Goal: Transaction & Acquisition: Purchase product/service

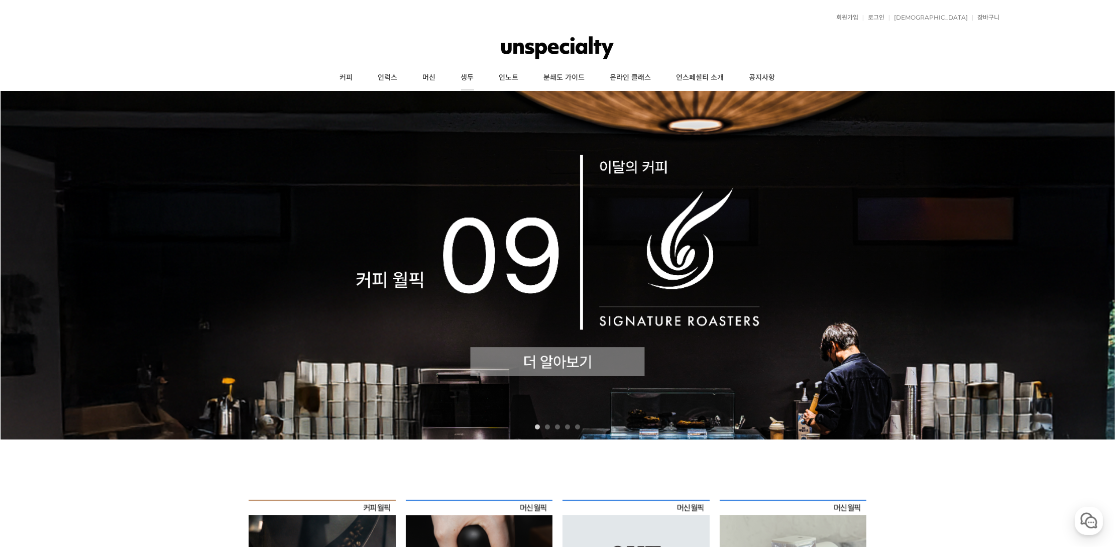
click at [470, 75] on link "생두" at bounding box center [468, 77] width 38 height 25
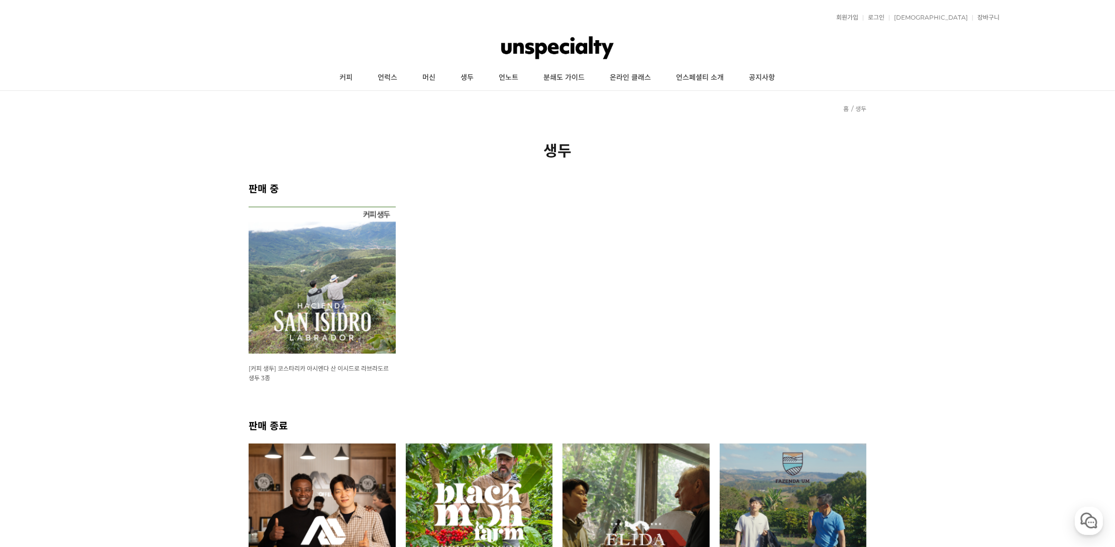
click at [313, 284] on img at bounding box center [322, 280] width 147 height 147
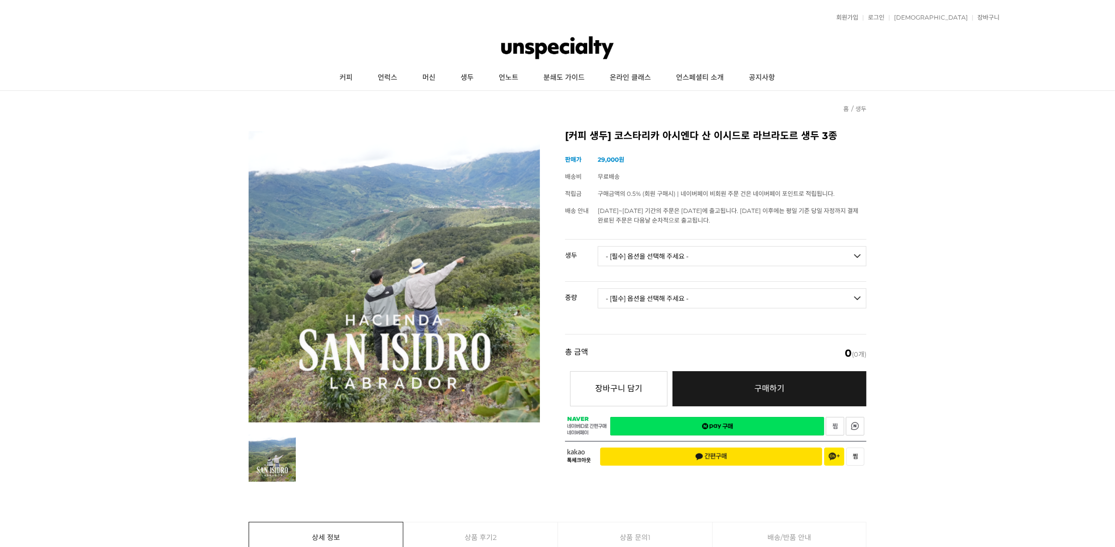
click at [650, 251] on select "- [필수] 옵션을 선택해 주세요 - ------------------- 코스타리카 아시엔다 산 이시드로 라브라도르 엘 세드로 게이샤 무산소 …" at bounding box center [732, 256] width 269 height 20
select select "코스타리카 아시엔다 산 이시드로 라브라도르 엘 세드로 게이샤 무산소 내추럴"
click at [598, 246] on select "- [필수] 옵션을 선택해 주세요 - ------------------- 코스타리카 아시엔다 산 이시드로 라브라도르 엘 세드로 게이샤 무산소 …" at bounding box center [732, 256] width 269 height 20
click at [648, 299] on select "- [필수] 옵션을 선택해 주세요 - ------------------- 500g 1kg" at bounding box center [732, 298] width 269 height 20
select select "1kg"
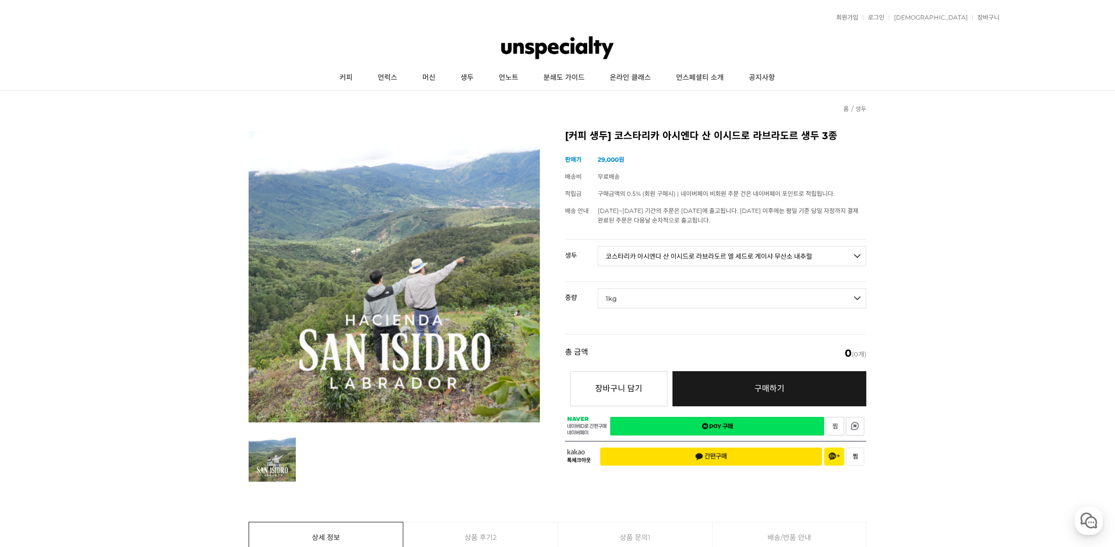
click at [598, 288] on select "- [필수] 옵션을 선택해 주세요 - ------------------- 500g 1kg" at bounding box center [732, 298] width 269 height 20
select select "*"
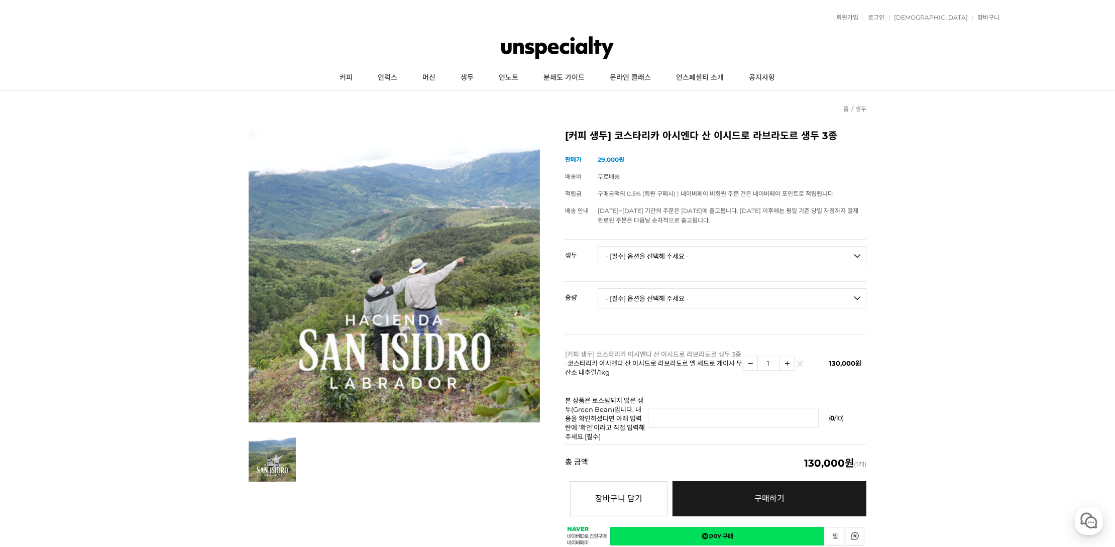
click at [640, 246] on select "- [필수] 옵션을 선택해 주세요 - ------------------- 코스타리카 아시엔다 산 이시드로 라브라도르 엘 세드로 게이샤 무산소 …" at bounding box center [732, 256] width 269 height 20
select select "코스타리카 아시엔다 산 이시드로 라브라도르 엘 세드로 게이샤 워시드"
click at [598, 246] on select "- [필수] 옵션을 선택해 주세요 - ------------------- 코스타리카 아시엔다 산 이시드로 라브라도르 엘 세드로 게이샤 무산소 …" at bounding box center [732, 256] width 269 height 20
drag, startPoint x: 638, startPoint y: 291, endPoint x: 637, endPoint y: 303, distance: 12.1
click at [637, 293] on select "- [필수] 옵션을 선택해 주세요 - ------------------- 500g 1kg" at bounding box center [732, 298] width 269 height 20
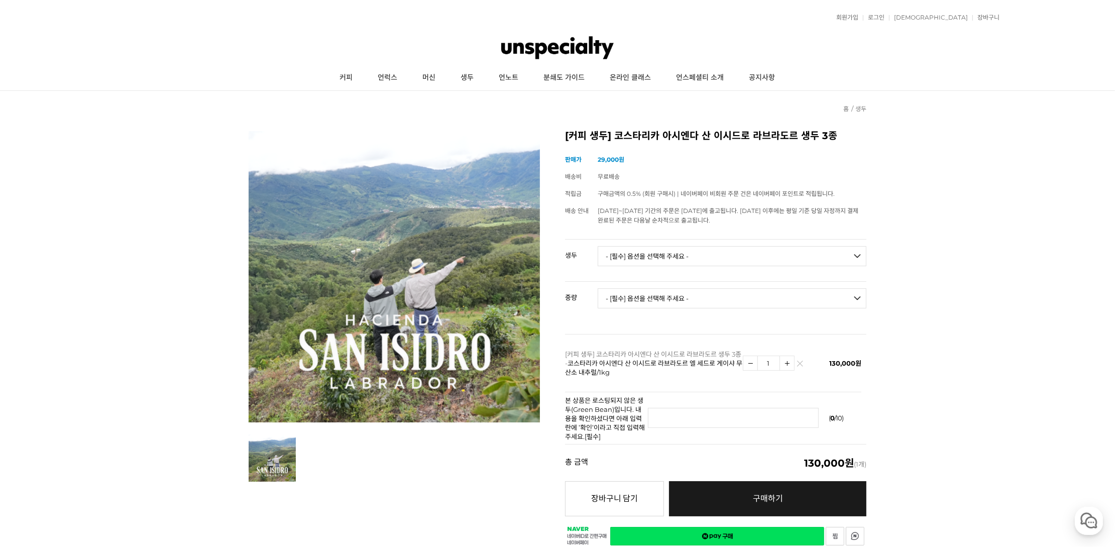
select select "1kg"
click at [598, 288] on select "- [필수] 옵션을 선택해 주세요 - ------------------- 500g 1kg" at bounding box center [732, 298] width 269 height 20
select select "*"
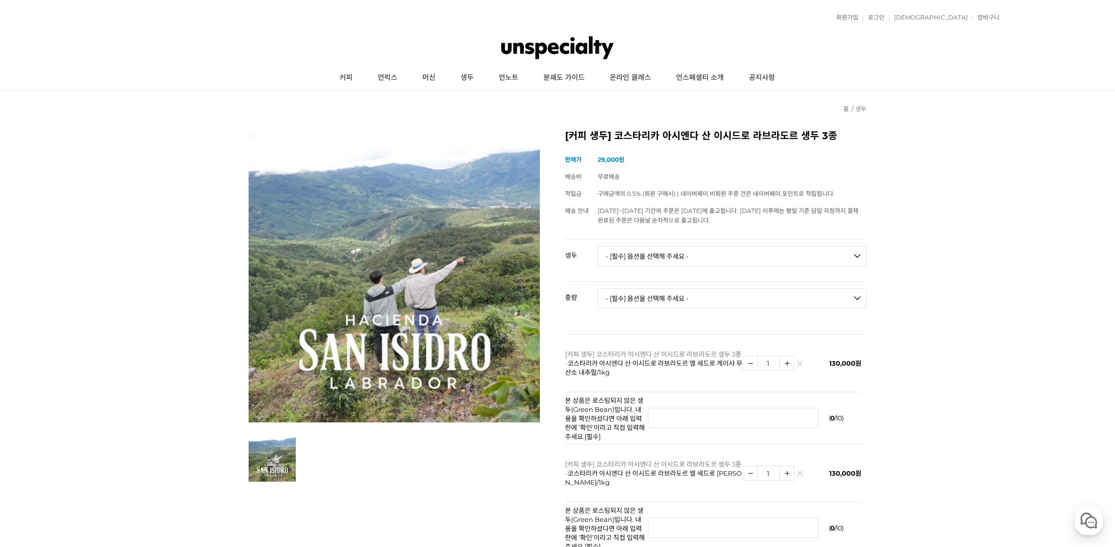
drag, startPoint x: 634, startPoint y: 246, endPoint x: 631, endPoint y: 255, distance: 9.7
click at [634, 246] on select "- [필수] 옵션을 선택해 주세요 - ------------------- 코스타리카 아시엔다 산 이시드로 라브라도르 엘 세드로 게이샤 무산소 …" at bounding box center [732, 256] width 269 height 20
select select "코스타리카 아시엔다 산 이시드로 라브라도르 베르데 티피카 허니"
click at [598, 246] on select "- [필수] 옵션을 선택해 주세요 - ------------------- 코스타리카 아시엔다 산 이시드로 라브라도르 엘 세드로 게이샤 무산소 …" at bounding box center [732, 256] width 269 height 20
click at [625, 296] on select "- [필수] 옵션을 선택해 주세요 - ------------------- 500g 1kg" at bounding box center [732, 298] width 269 height 20
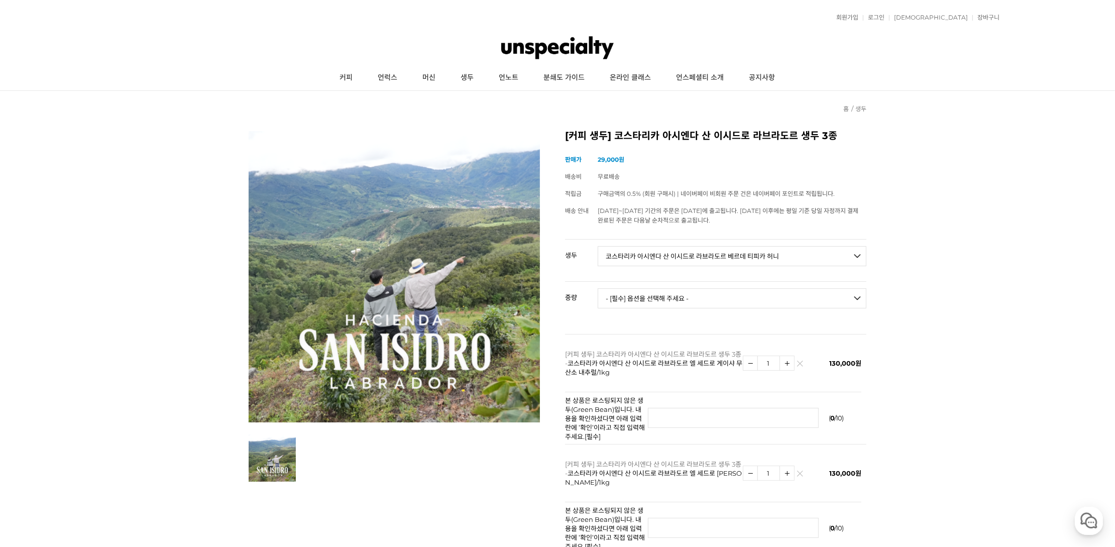
select select "1kg"
click at [598, 288] on select "- [필수] 옵션을 선택해 주세요 - ------------------- 500g 1kg" at bounding box center [732, 298] width 269 height 20
select select "*"
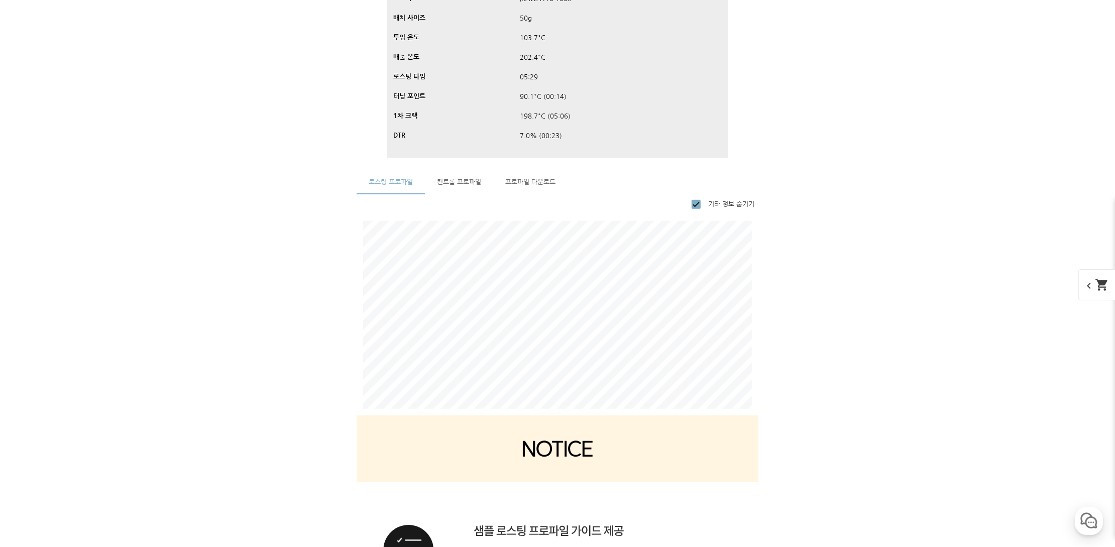
scroll to position [6254, 0]
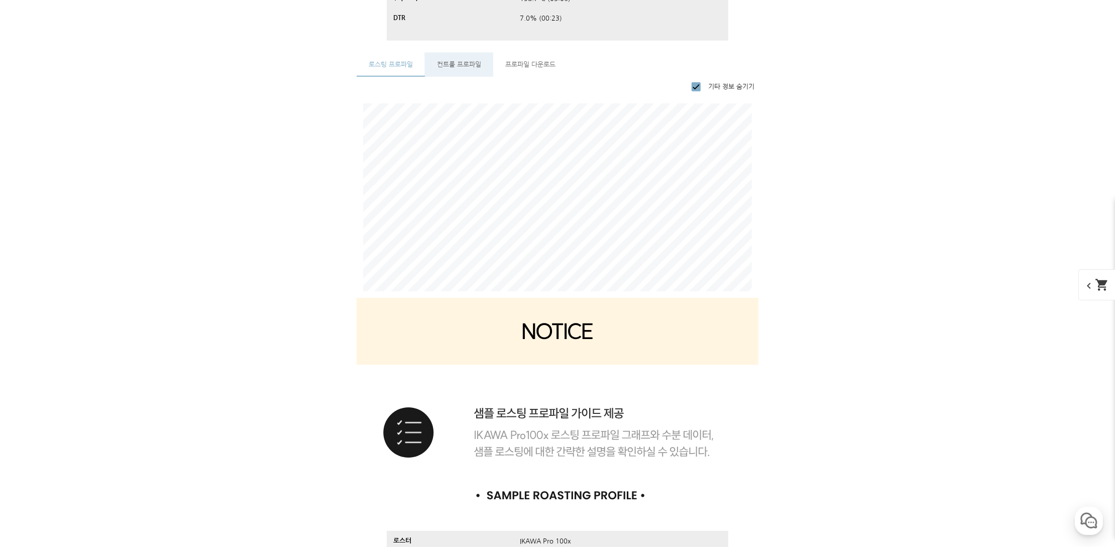
click at [458, 64] on span "컨트롤 프로파일" at bounding box center [459, 64] width 44 height 7
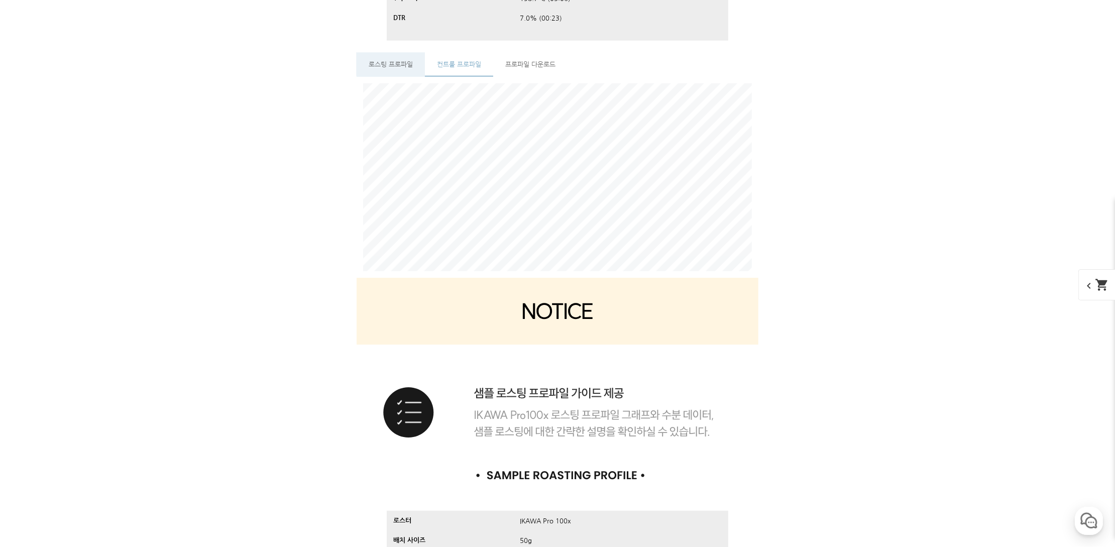
click at [397, 62] on span "로스팅 프로파일" at bounding box center [391, 64] width 44 height 7
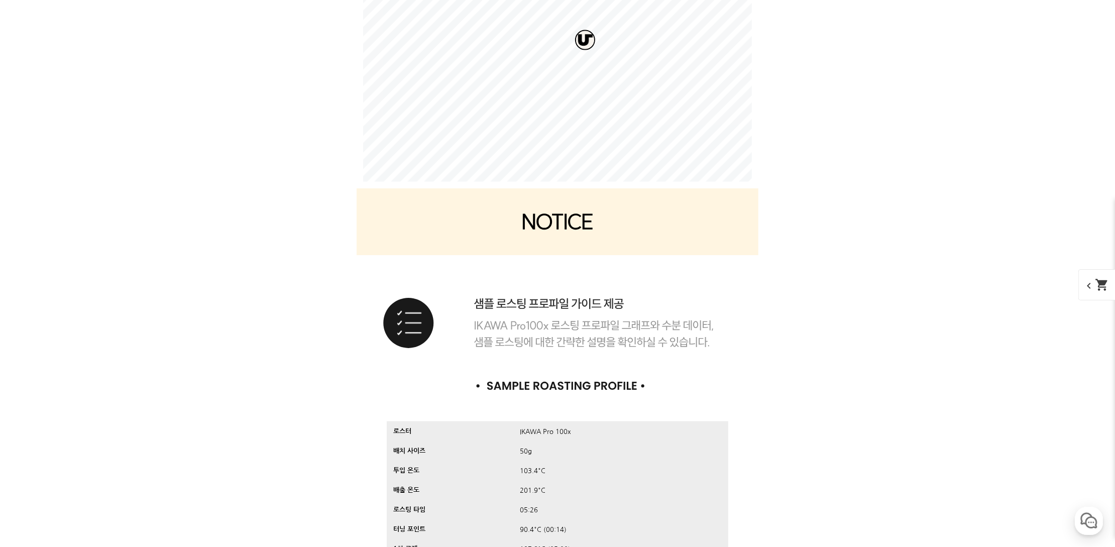
scroll to position [6822, 0]
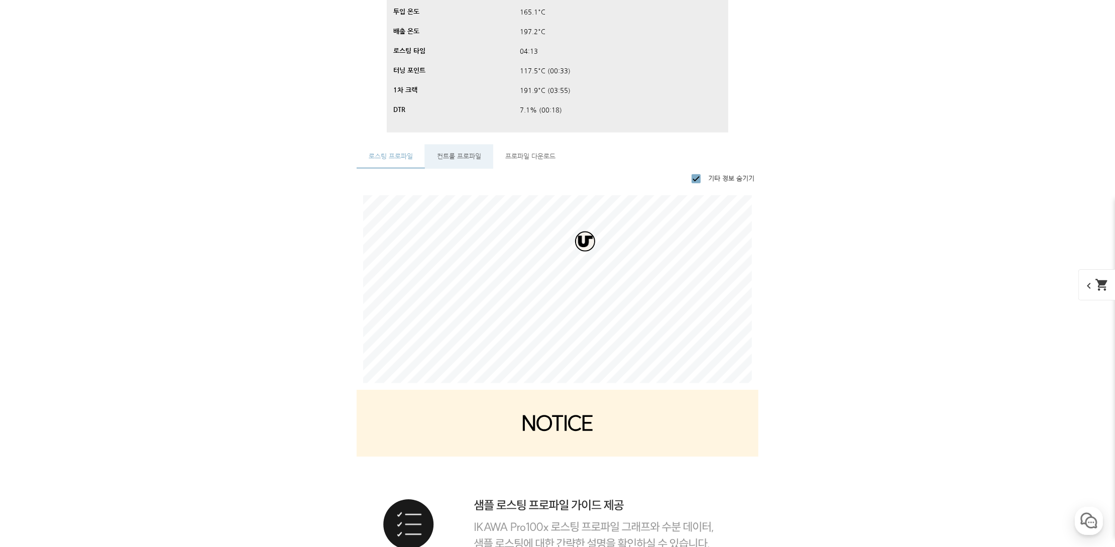
click at [466, 156] on span "컨트롤 프로파일" at bounding box center [459, 156] width 44 height 7
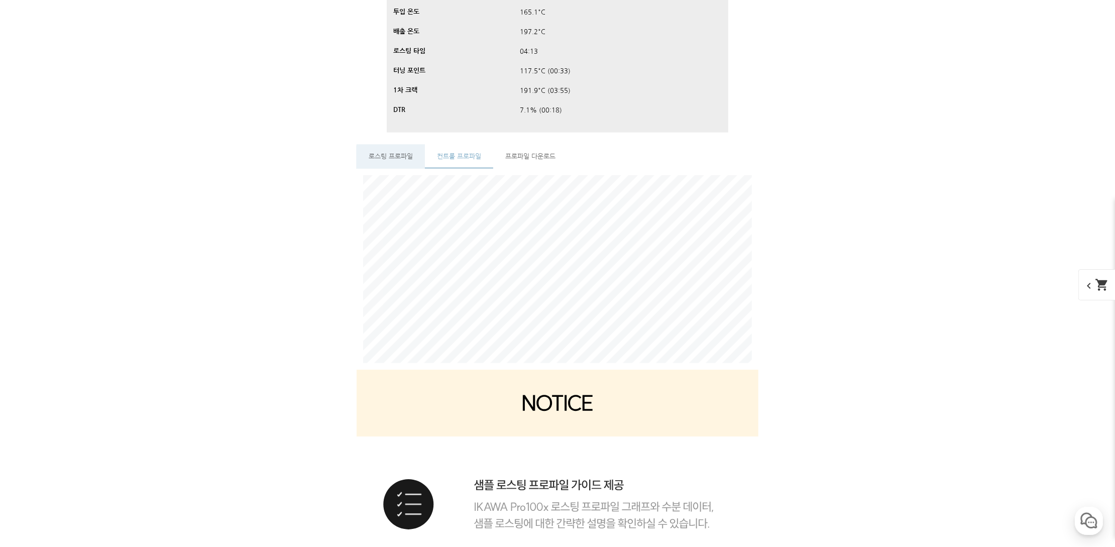
click at [404, 158] on span "로스팅 프로파일" at bounding box center [391, 156] width 44 height 7
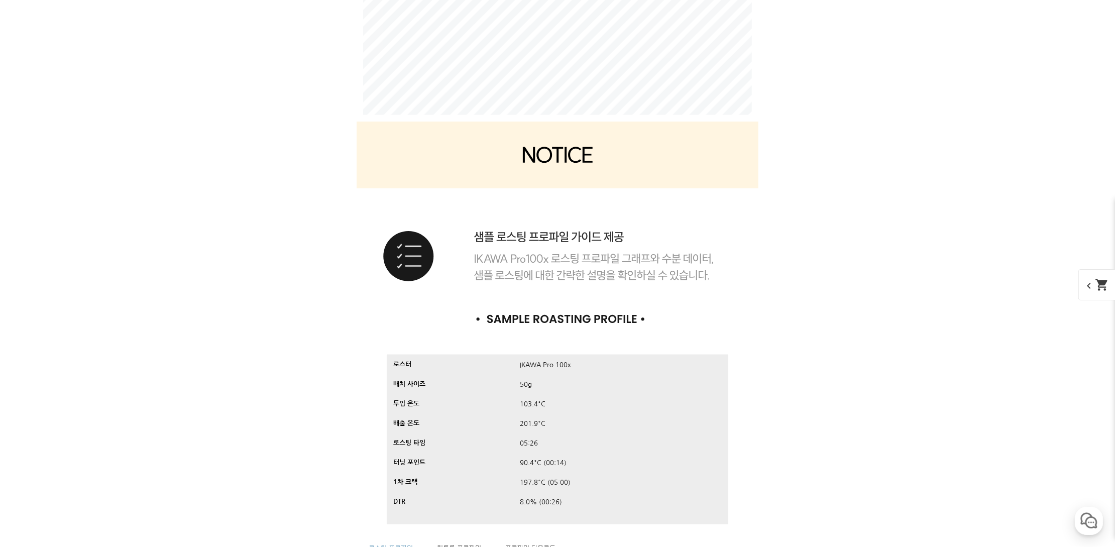
scroll to position [7569, 0]
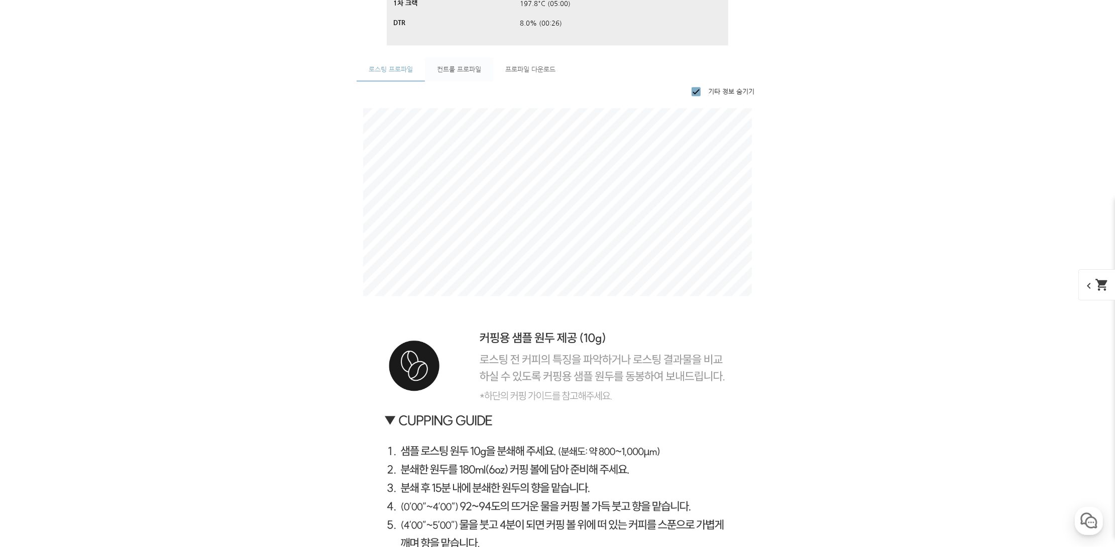
click at [463, 70] on span "컨트롤 프로파일" at bounding box center [459, 69] width 44 height 7
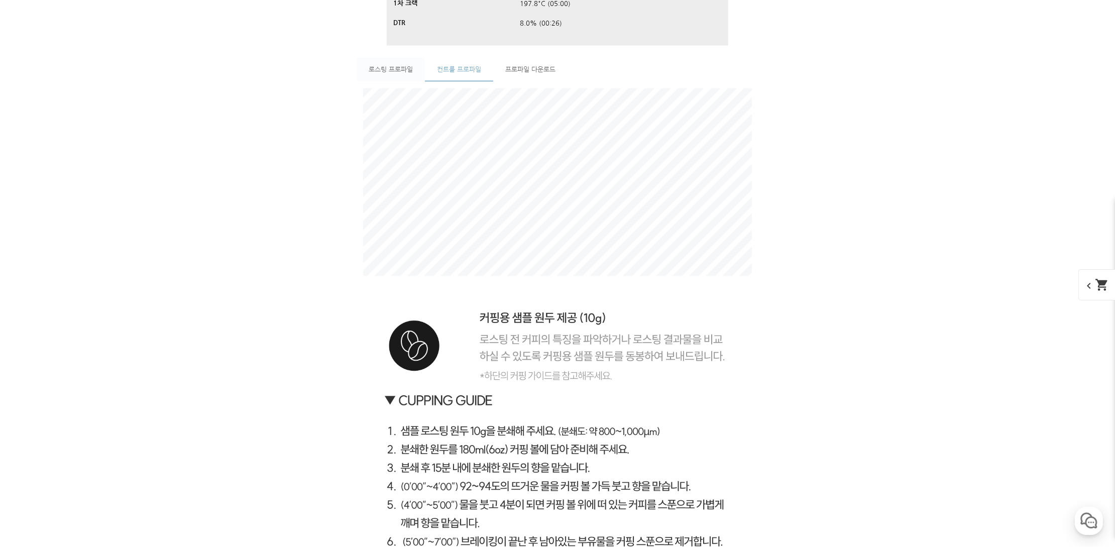
click at [389, 66] on span "로스팅 프로파일" at bounding box center [391, 69] width 44 height 7
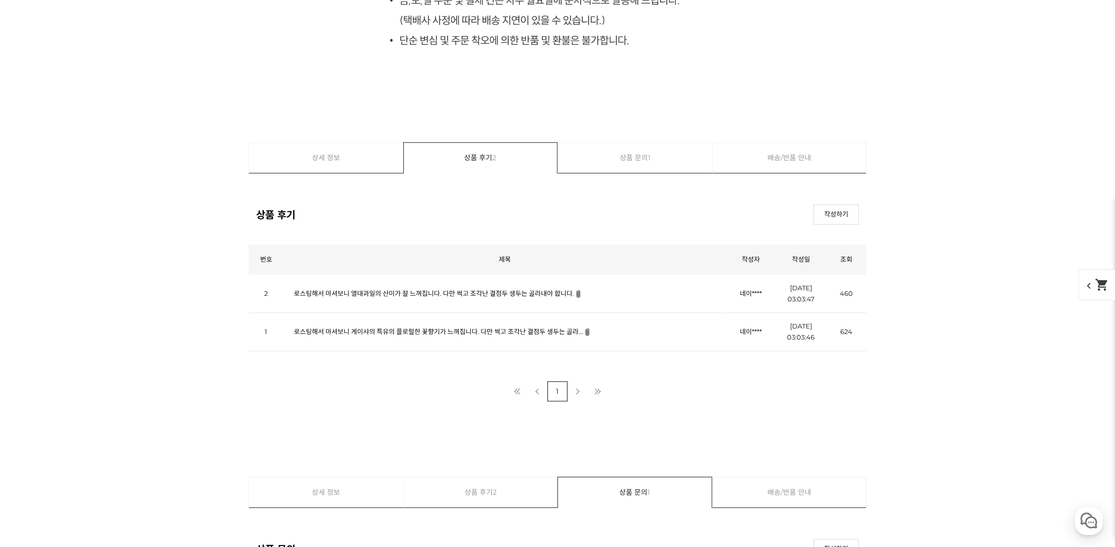
scroll to position [8868, 0]
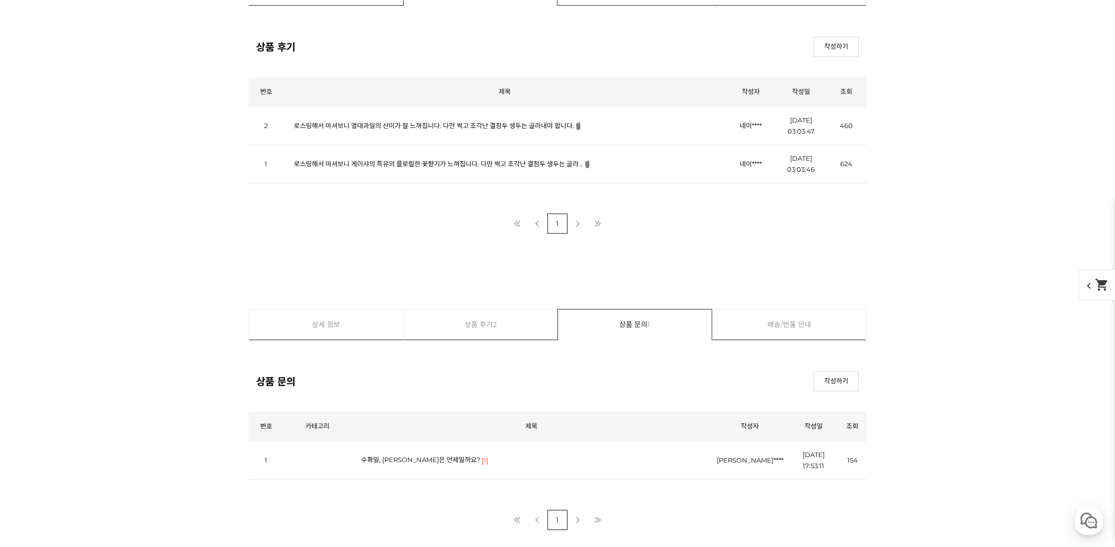
click at [441, 167] on link "로스팅해서 마셔보니 게이샤의 특유의 플로럴한 꽃향기가 느껴집니다. 다만 썩고 조각난 결점두 생두는 골라..." at bounding box center [438, 164] width 289 height 8
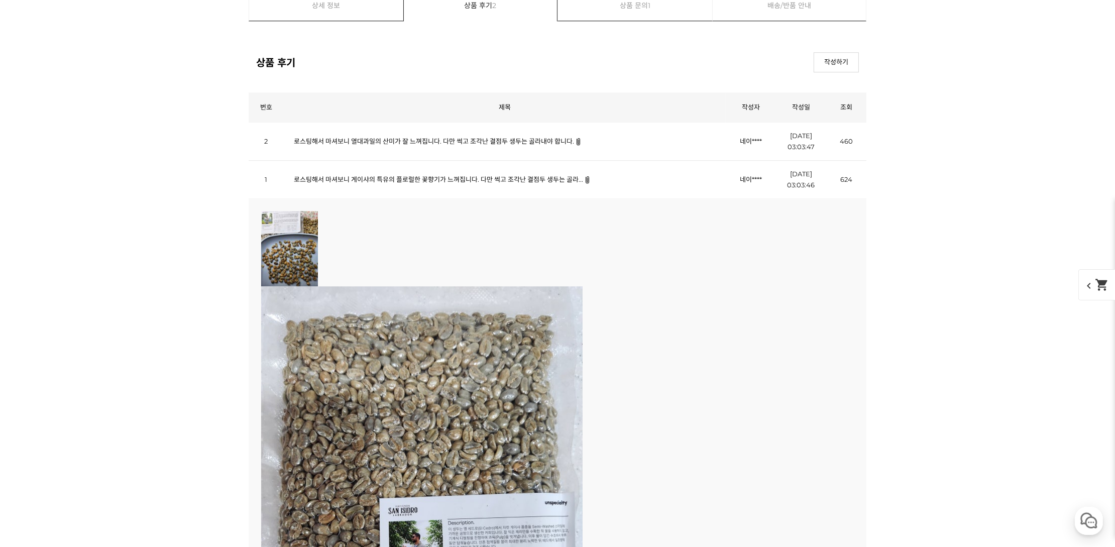
scroll to position [8667, 0]
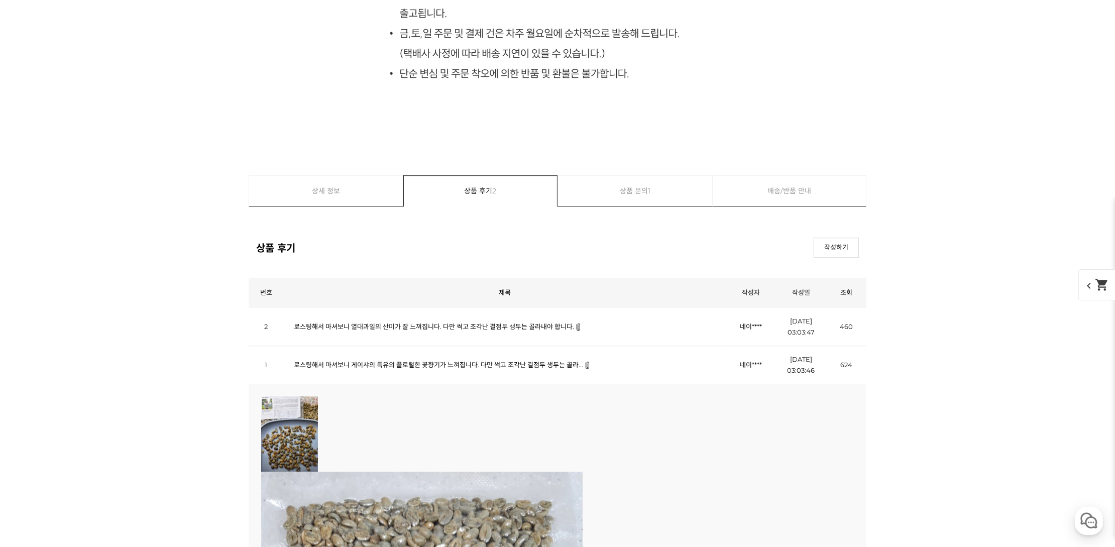
click at [299, 439] on img at bounding box center [289, 433] width 57 height 75
click at [330, 332] on td "로스팅해서 마셔보니 열대과일의 산미가 잘 느껴집니다. 다만 썩고 조각난 결점두 생두는 골라내야 합니다." at bounding box center [505, 327] width 442 height 38
click at [331, 328] on link "로스팅해서 마셔보니 열대과일의 산미가 잘 느껴집니다. 다만 썩고 조각난 결점두 생두는 골라내야 합니다." at bounding box center [434, 327] width 280 height 8
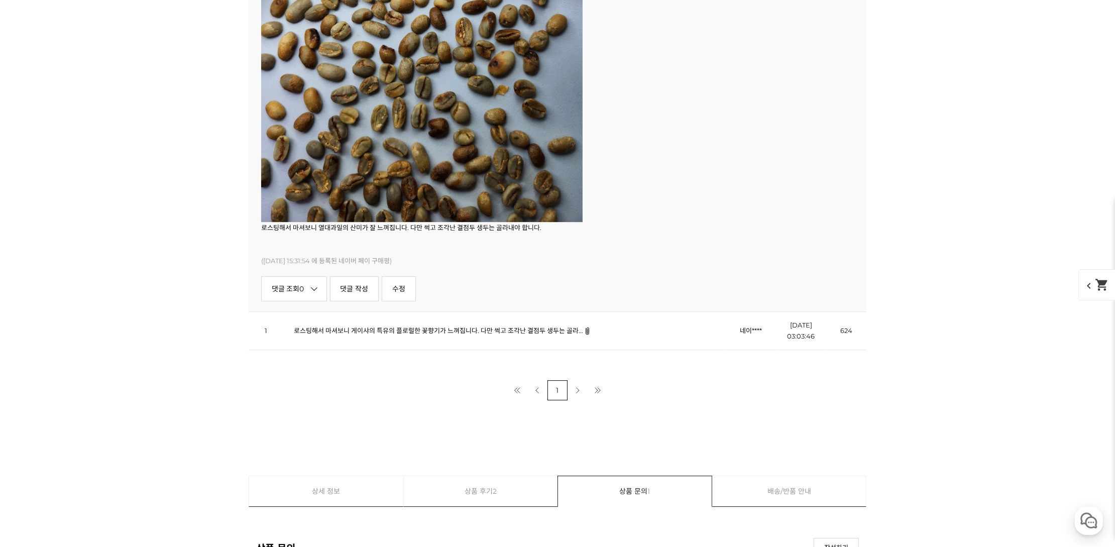
scroll to position [9370, 0]
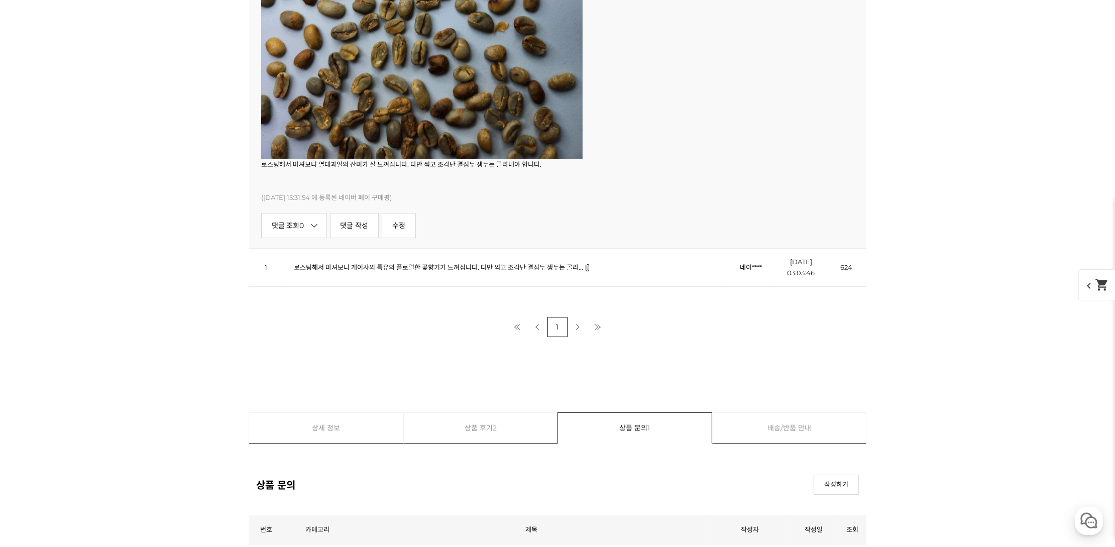
click at [398, 270] on link "로스팅해서 마셔보니 게이샤의 특유의 플로럴한 꽃향기가 느껴집니다. 다만 썩고 조각난 결점두 생두는 골라..." at bounding box center [438, 267] width 289 height 8
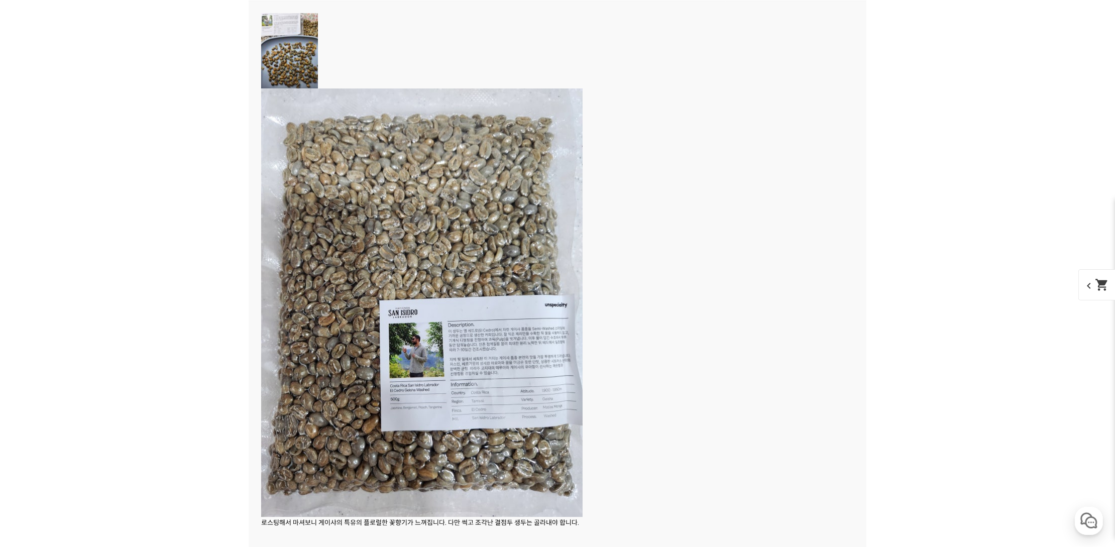
scroll to position [9045, 0]
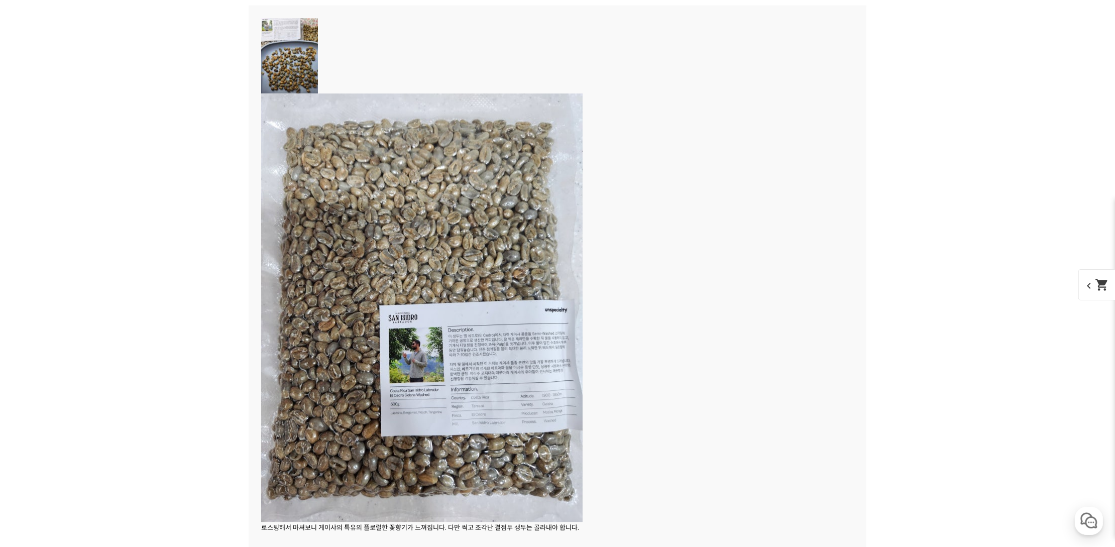
click at [273, 63] on img at bounding box center [289, 55] width 57 height 75
click at [337, 183] on img at bounding box center [422, 307] width 322 height 429
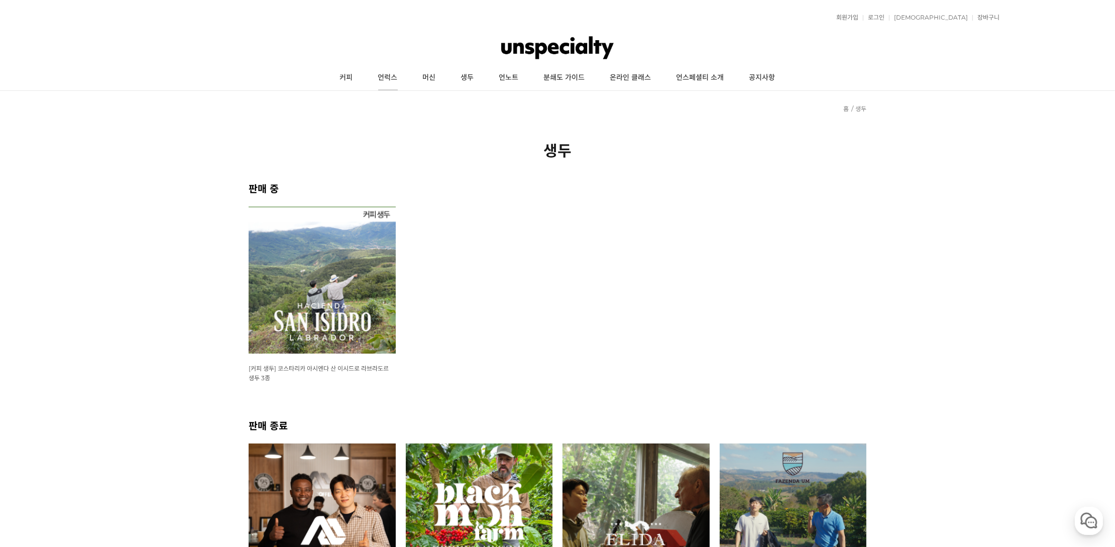
click at [392, 73] on link "언럭스" at bounding box center [388, 77] width 45 height 25
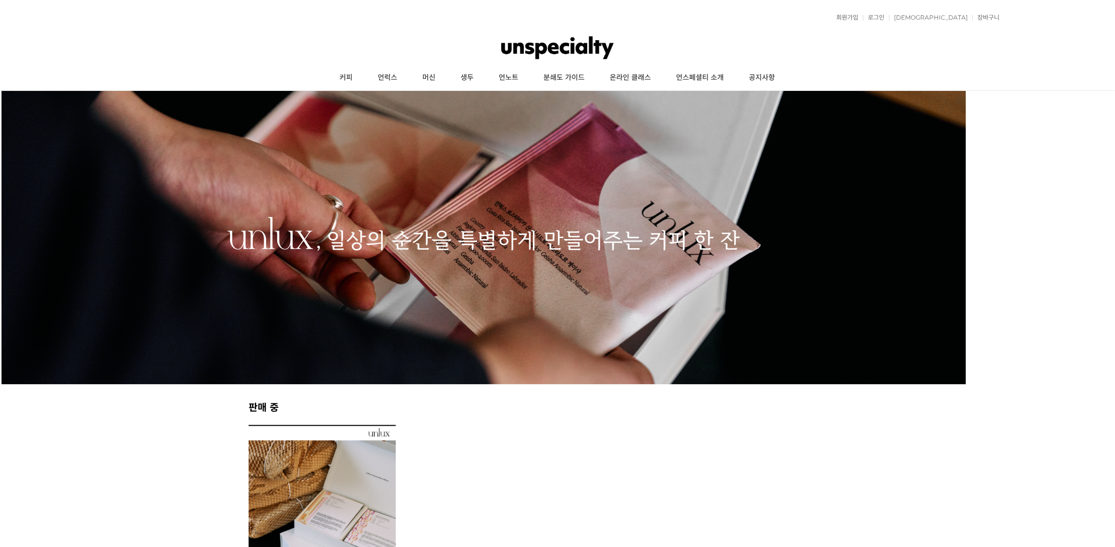
click at [348, 73] on link "커피" at bounding box center [347, 77] width 38 height 25
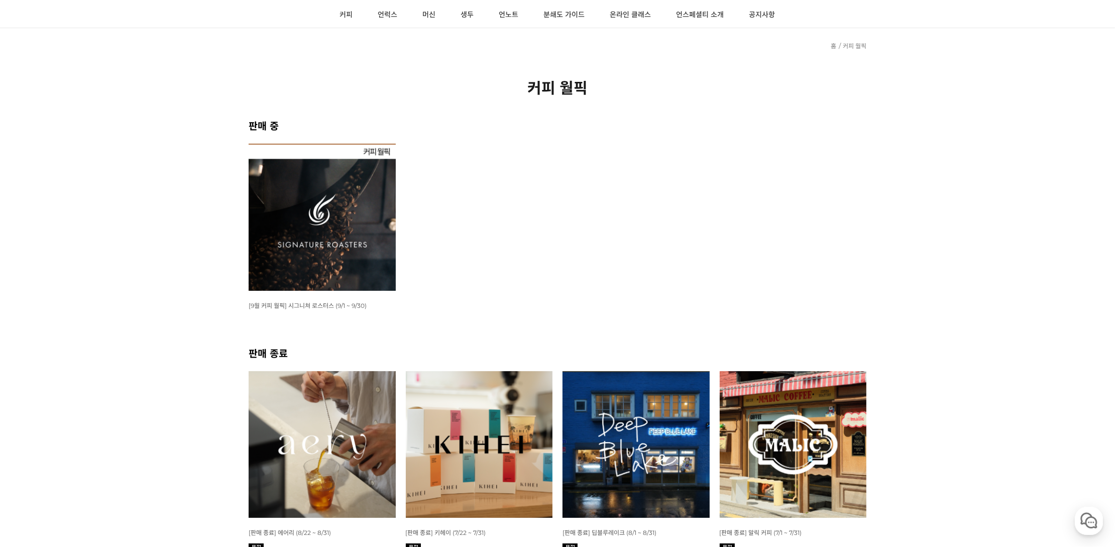
scroll to position [100, 0]
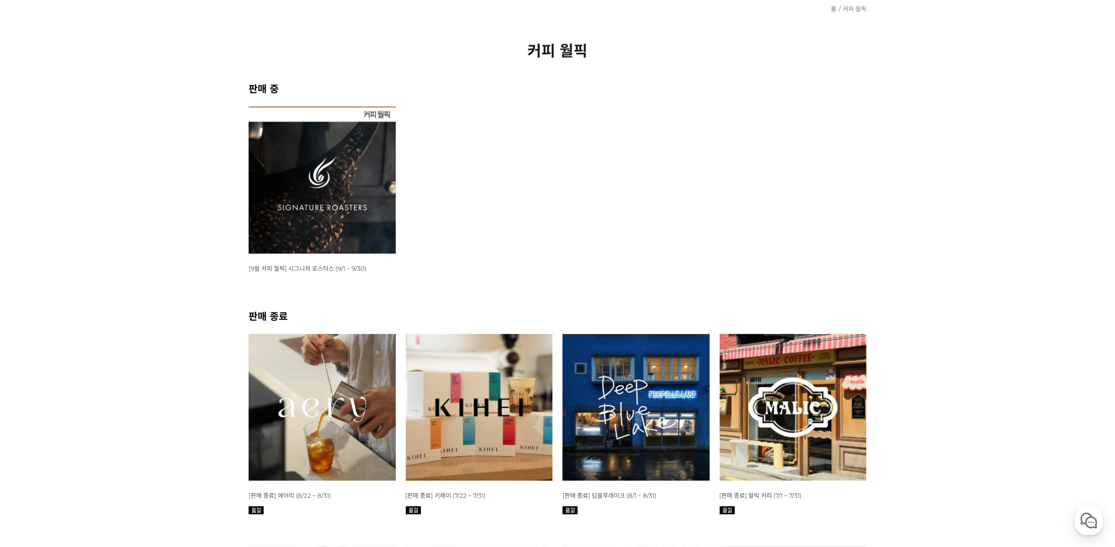
click at [348, 172] on img at bounding box center [322, 180] width 147 height 147
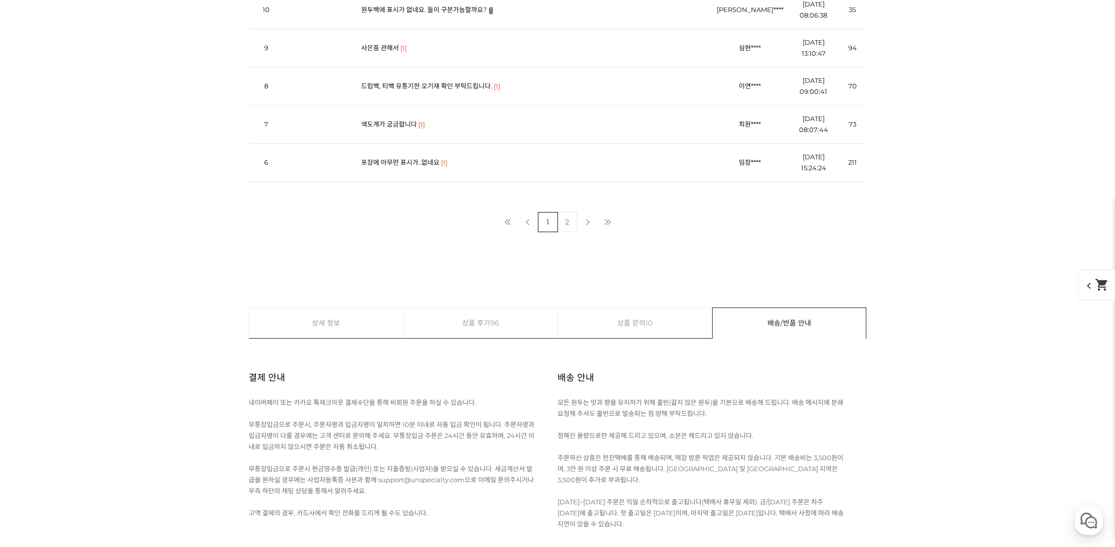
scroll to position [3952, 0]
